Goal: Task Accomplishment & Management: Manage account settings

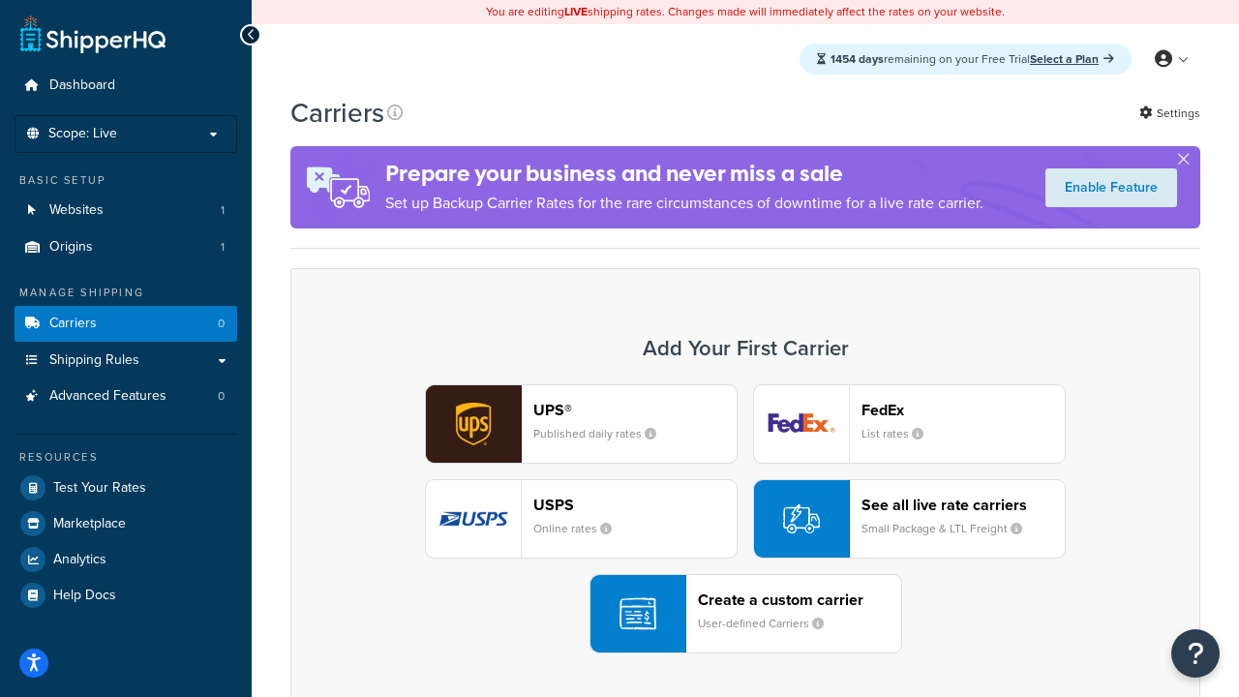
click at [745, 519] on div "UPS® Published daily rates FedEx List rates USPS Online rates See all live rate…" at bounding box center [745, 518] width 869 height 269
click at [963, 409] on header "FedEx" at bounding box center [962, 410] width 203 height 18
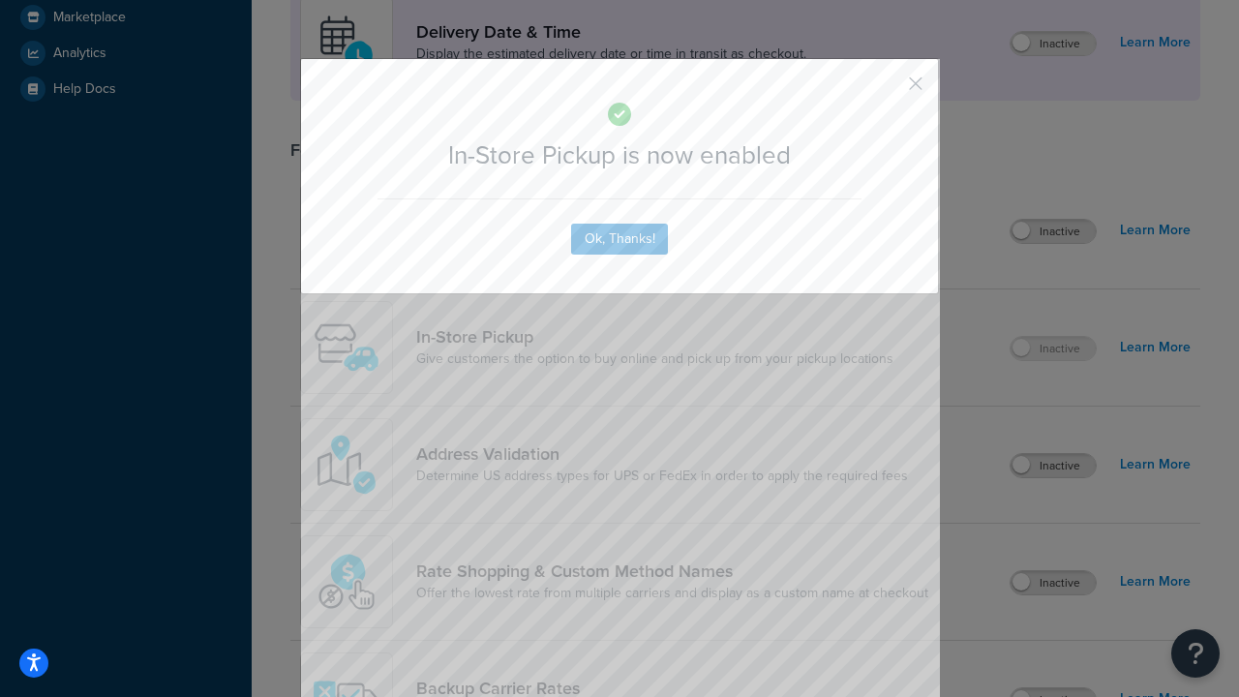
click at [886, 90] on button "button" at bounding box center [886, 90] width 5 height 5
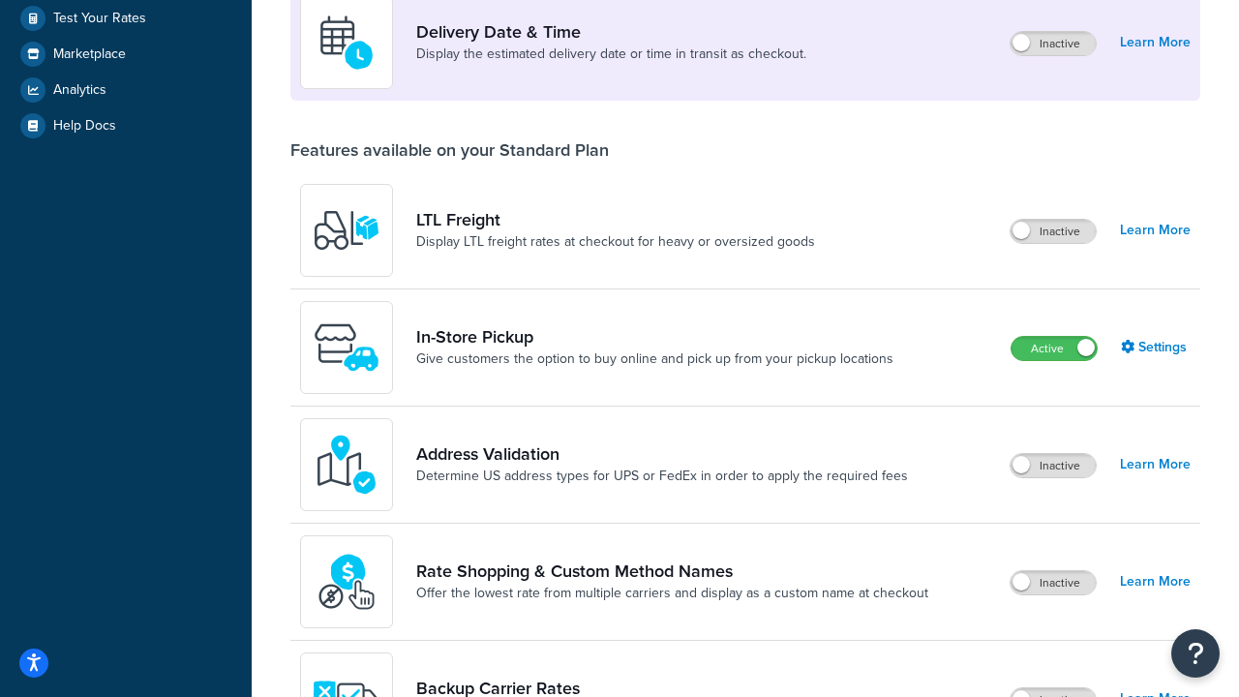
scroll to position [543, 0]
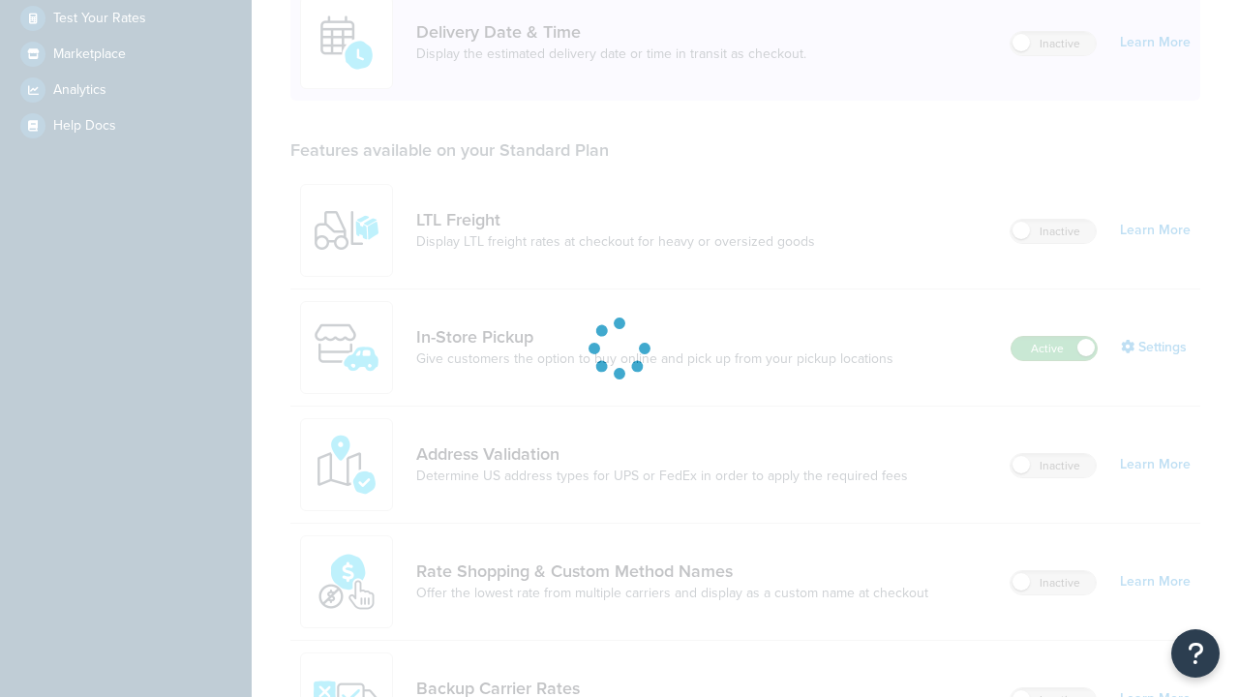
click at [1054, 337] on label "Active" at bounding box center [1053, 348] width 85 height 23
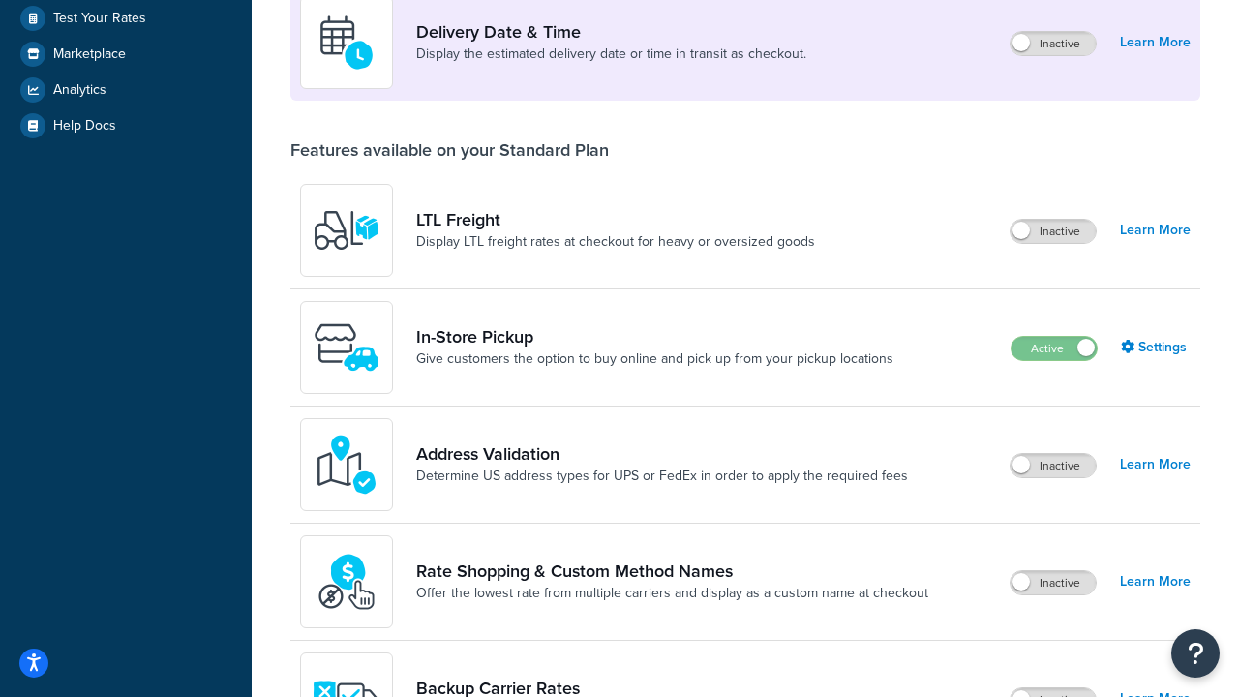
scroll to position [843, 0]
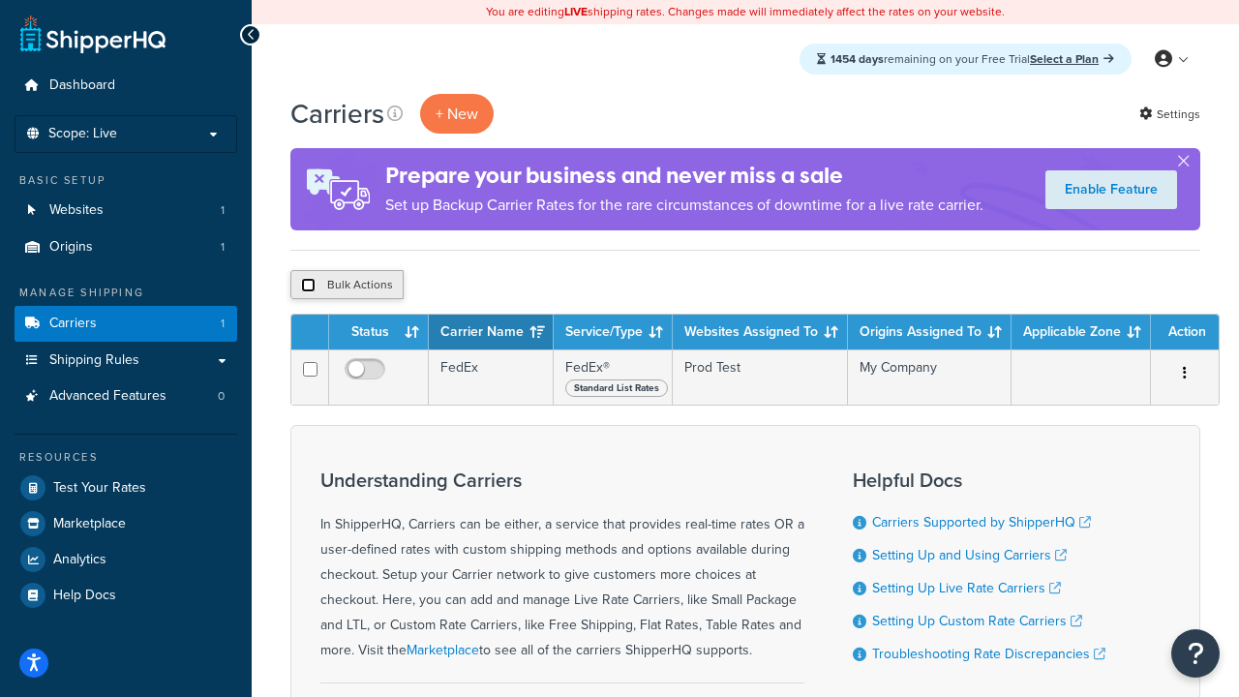
click at [308, 285] on input "checkbox" at bounding box center [308, 285] width 15 height 15
checkbox input "true"
click at [521, 285] on button "Delete" at bounding box center [516, 284] width 67 height 29
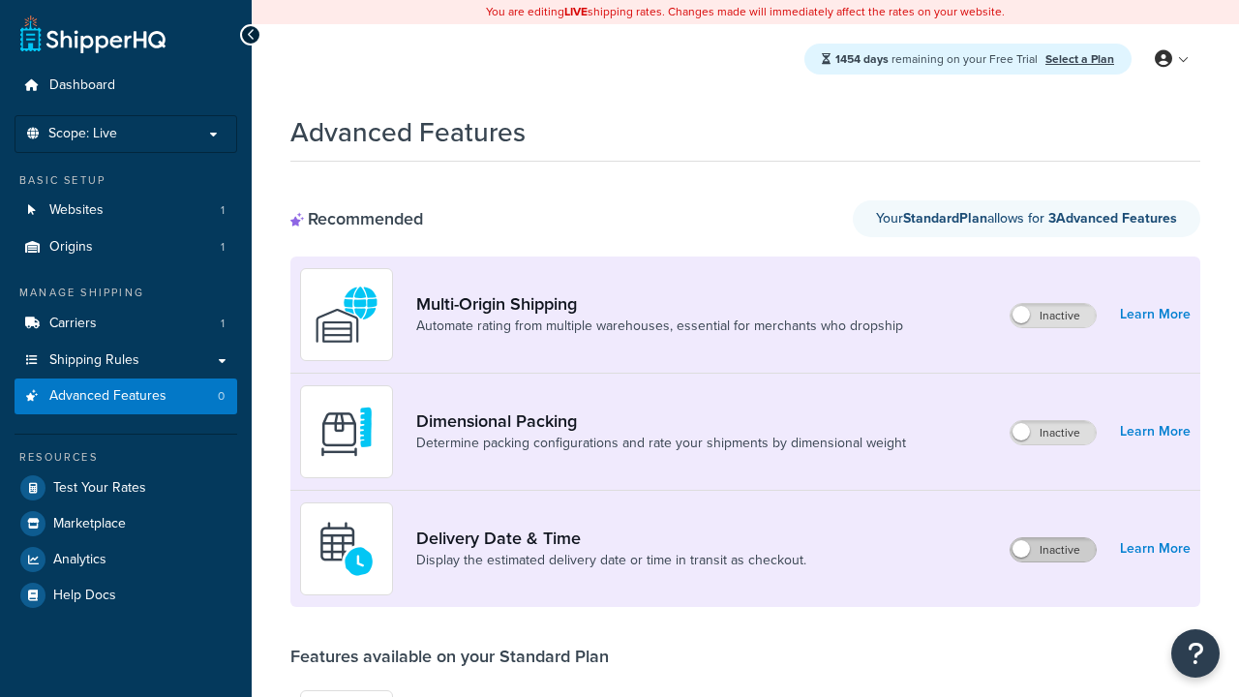
click at [1053, 550] on label "Inactive" at bounding box center [1052, 549] width 85 height 23
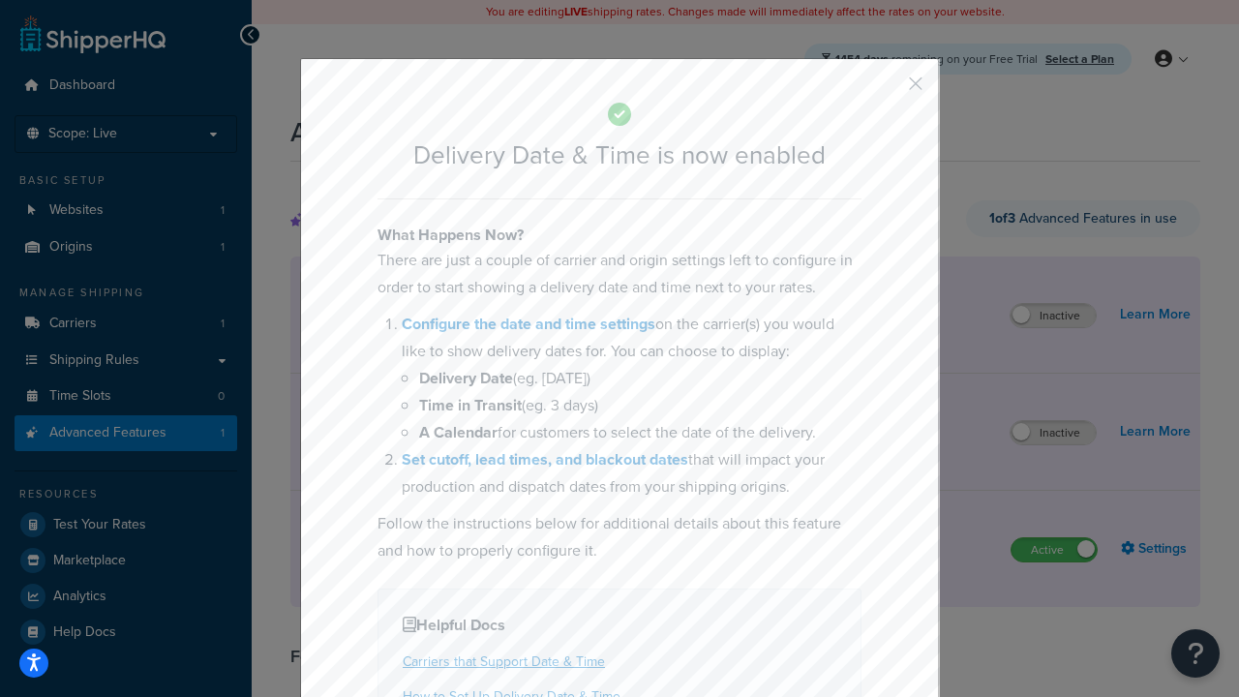
click at [886, 88] on button "button" at bounding box center [886, 90] width 5 height 5
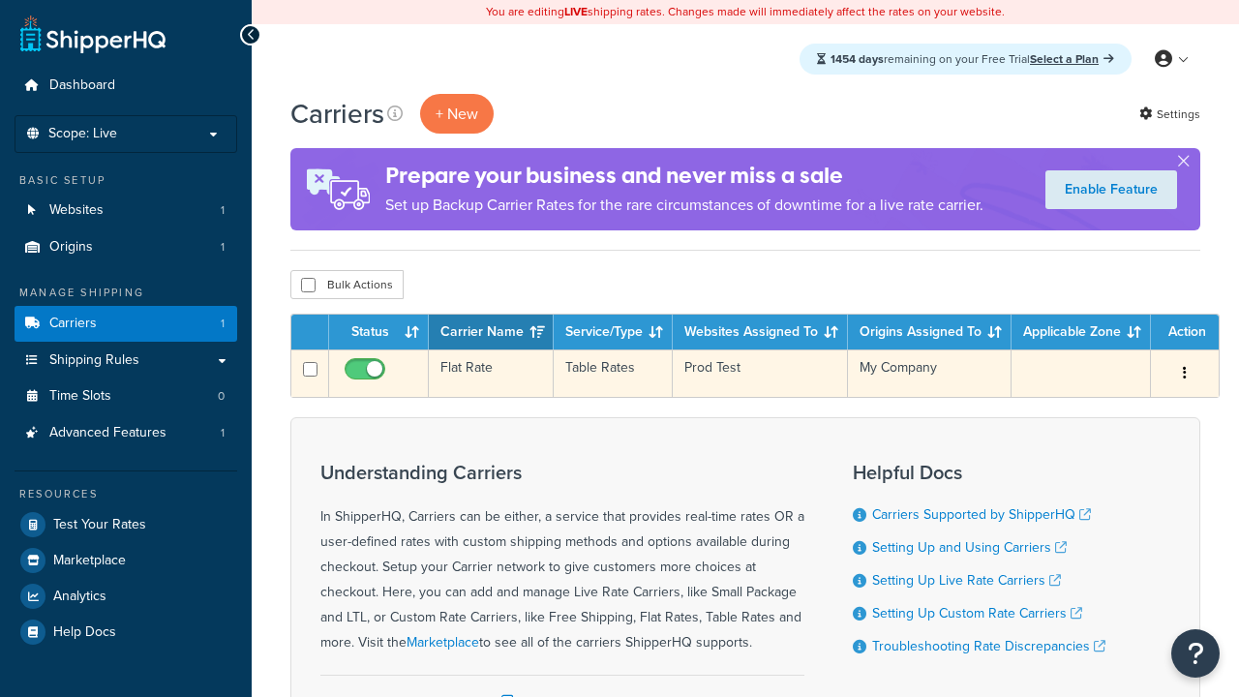
click at [491, 373] on td "Flat Rate" at bounding box center [491, 372] width 125 height 47
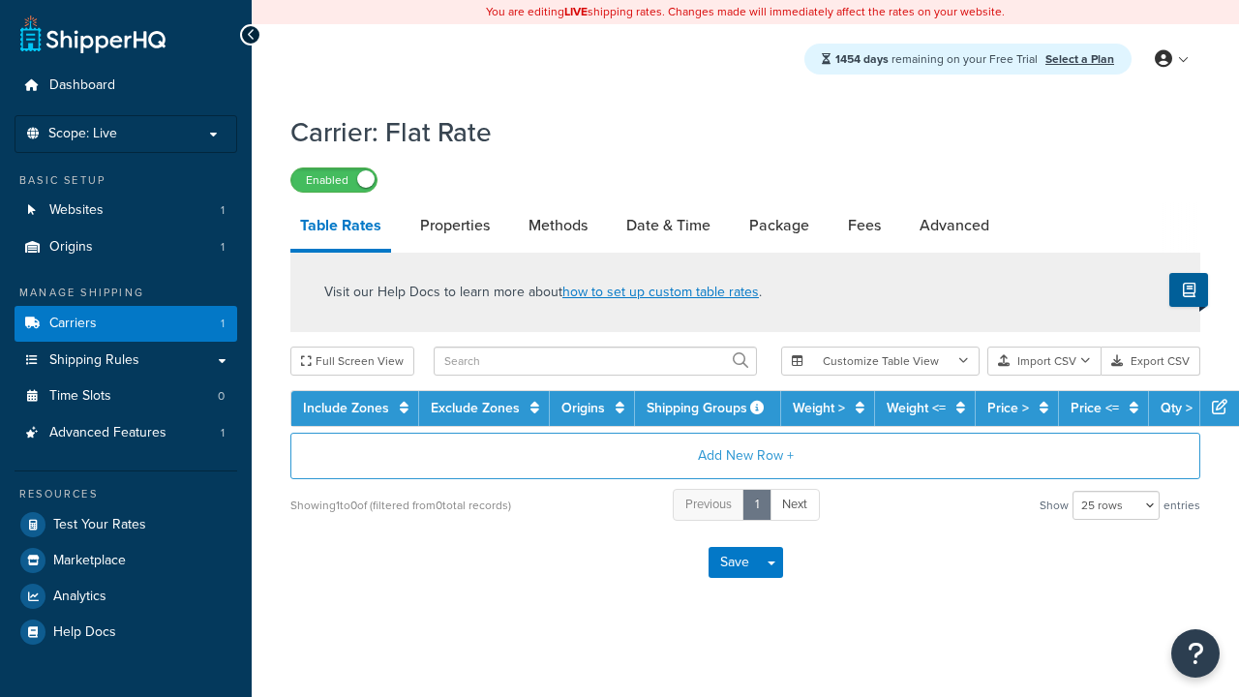
select select "25"
click at [668, 226] on link "Date & Time" at bounding box center [668, 225] width 104 height 46
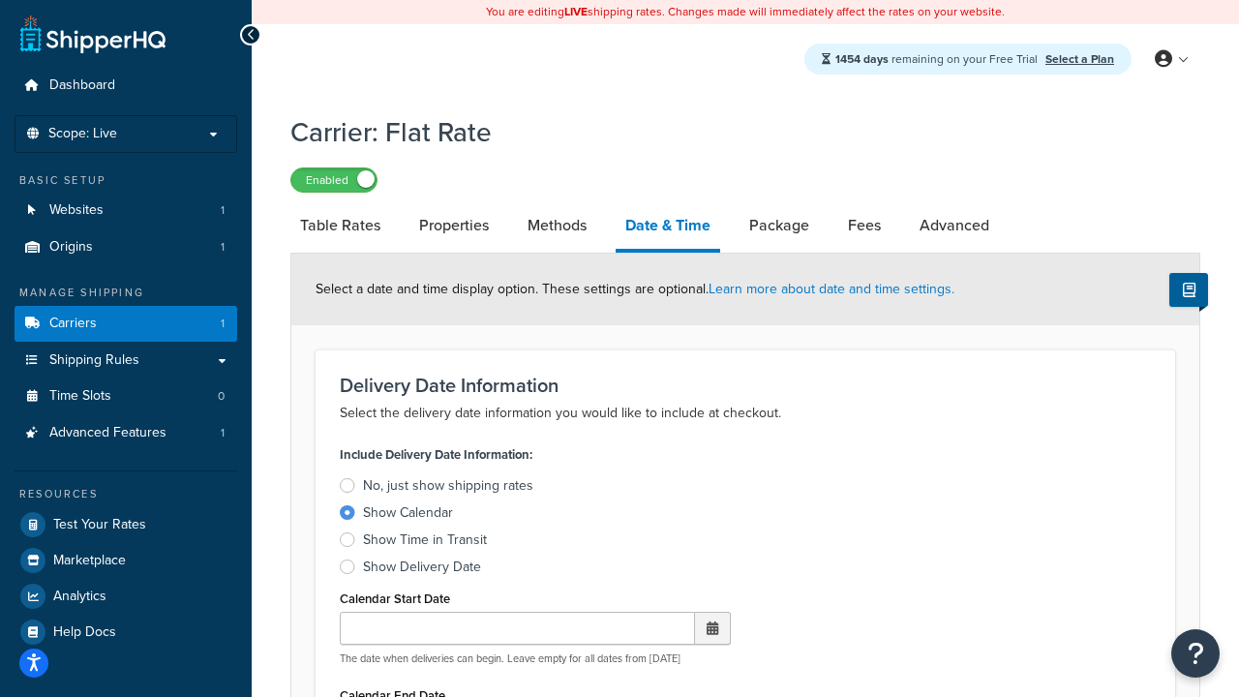
click at [407, 516] on div "Show Calendar" at bounding box center [408, 512] width 90 height 19
click at [0, 0] on input "Show Calendar" at bounding box center [0, 0] width 0 height 0
type input "[DATE]"
type input "07/29/2026"
type input "30"
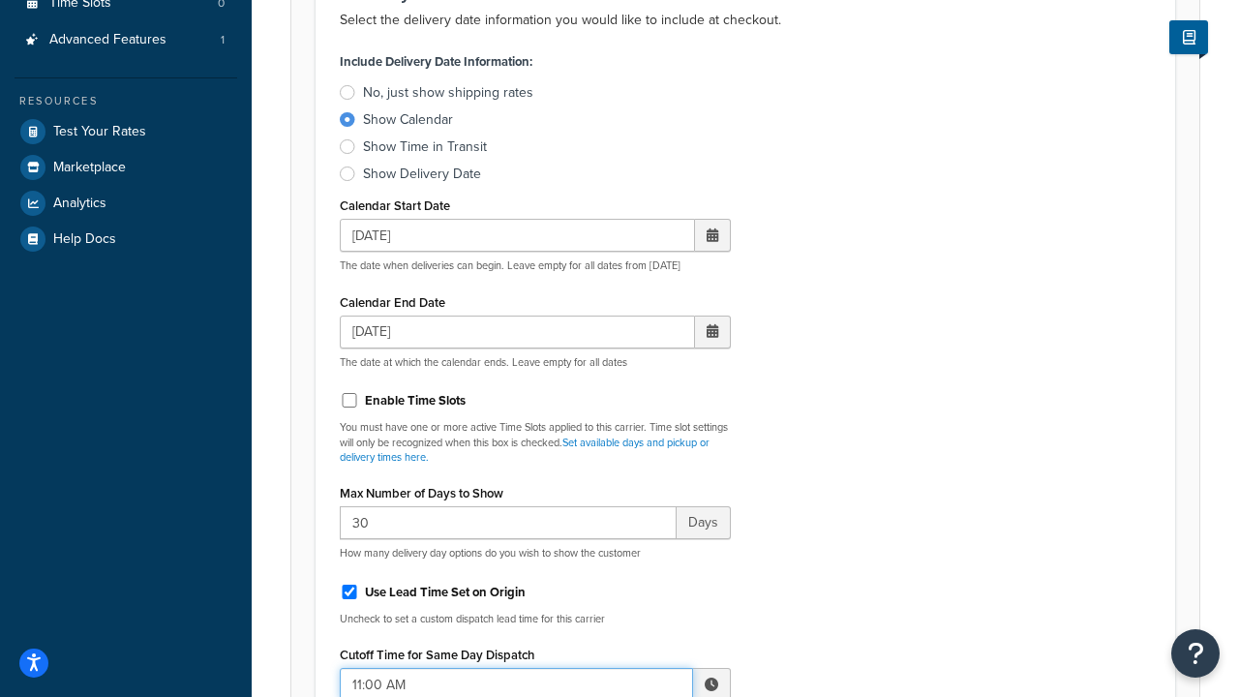
type input "11:00 AM"
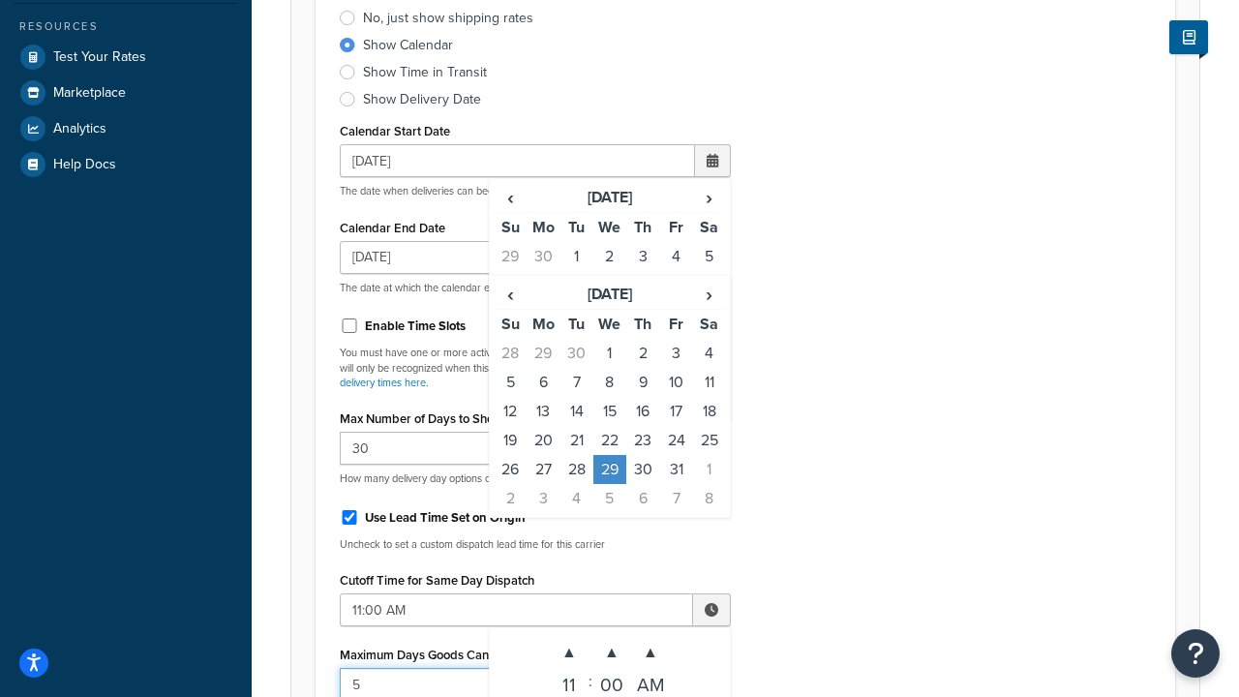
type input "5"
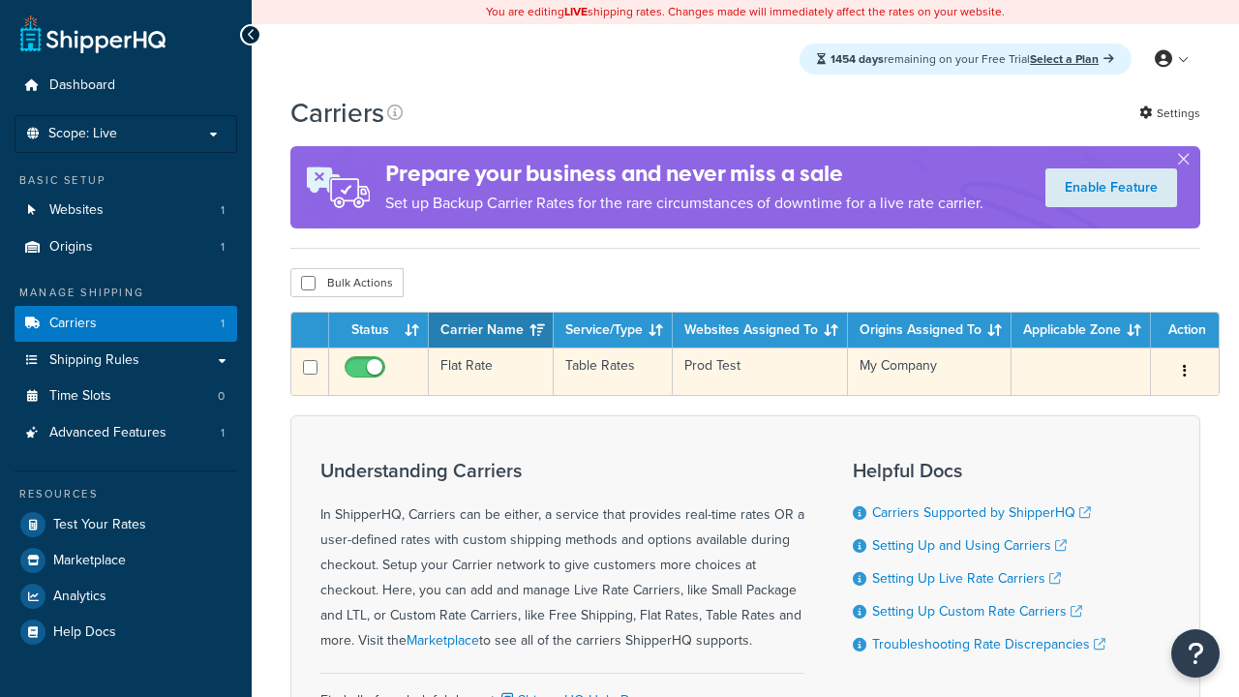
click at [491, 372] on td "Flat Rate" at bounding box center [491, 370] width 125 height 47
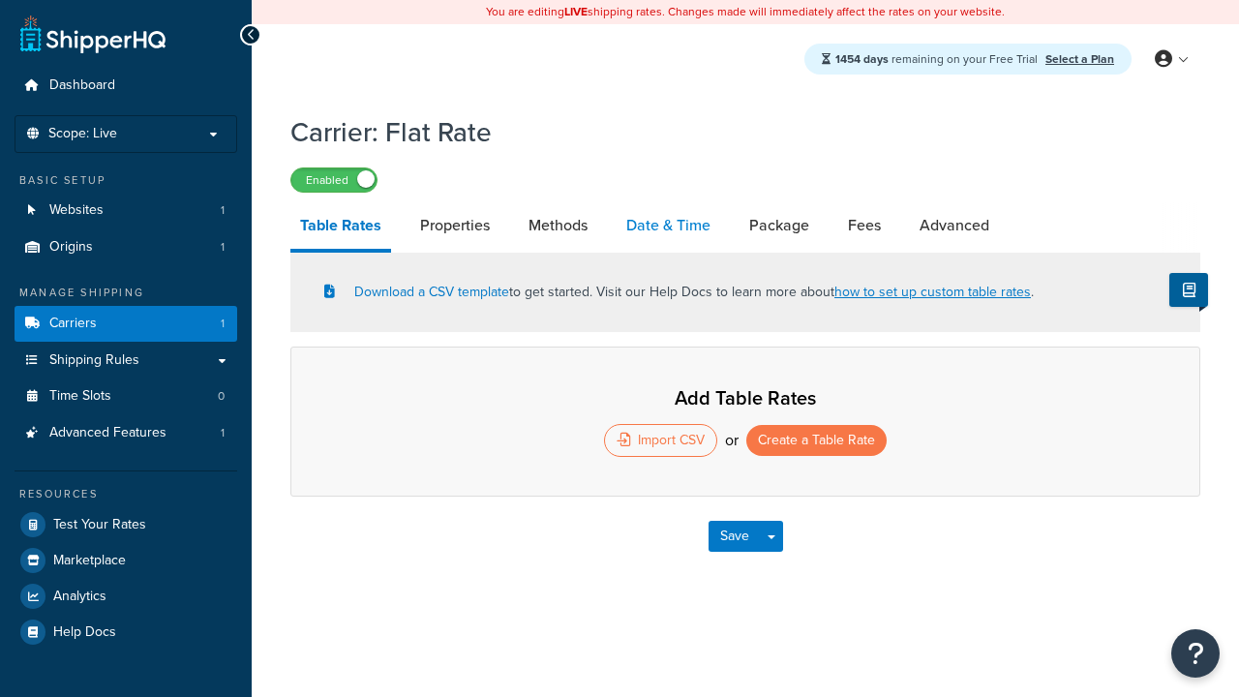
click at [668, 226] on link "Date & Time" at bounding box center [668, 225] width 104 height 46
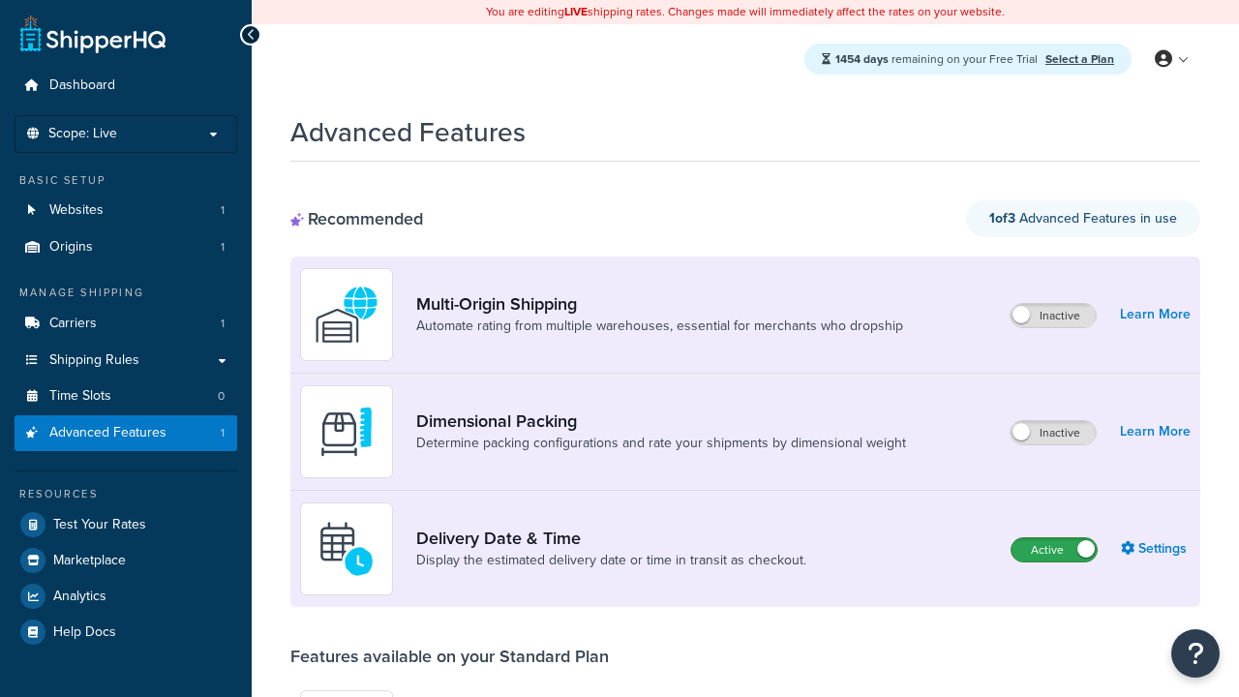
click at [1054, 550] on label "Active" at bounding box center [1053, 549] width 85 height 23
